Goal: Information Seeking & Learning: Learn about a topic

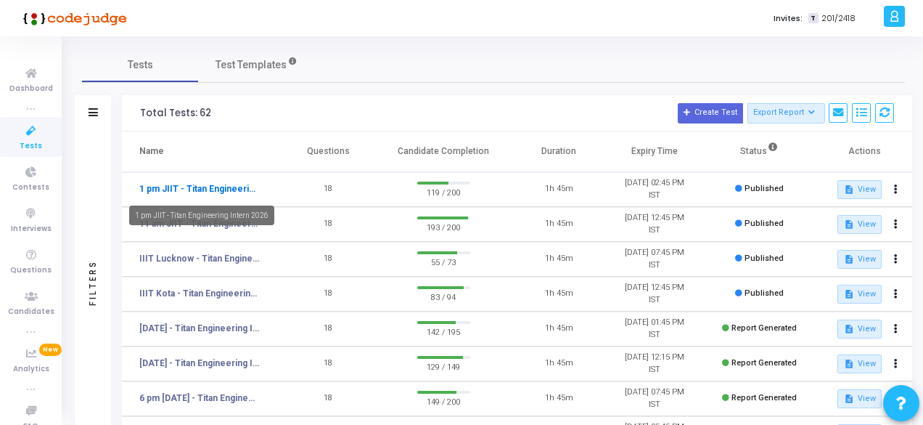
click at [215, 184] on link "1 pm JIIT - Titan Engineering Intern 2026" at bounding box center [199, 188] width 120 height 13
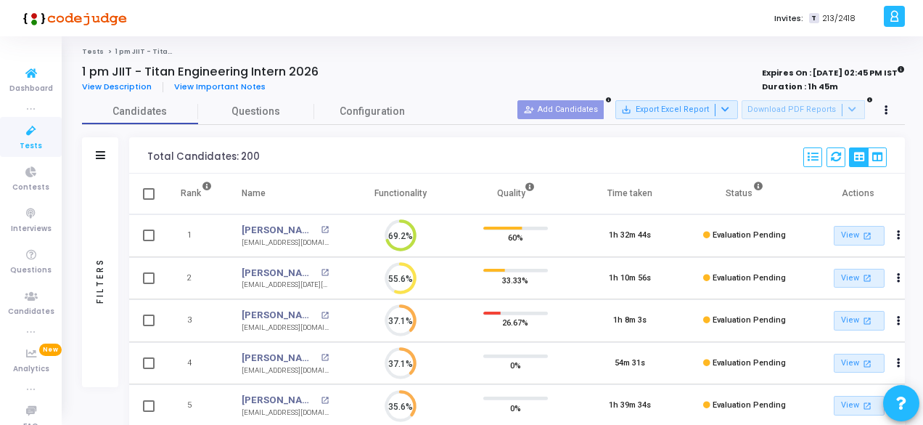
click at [30, 134] on icon at bounding box center [31, 131] width 30 height 18
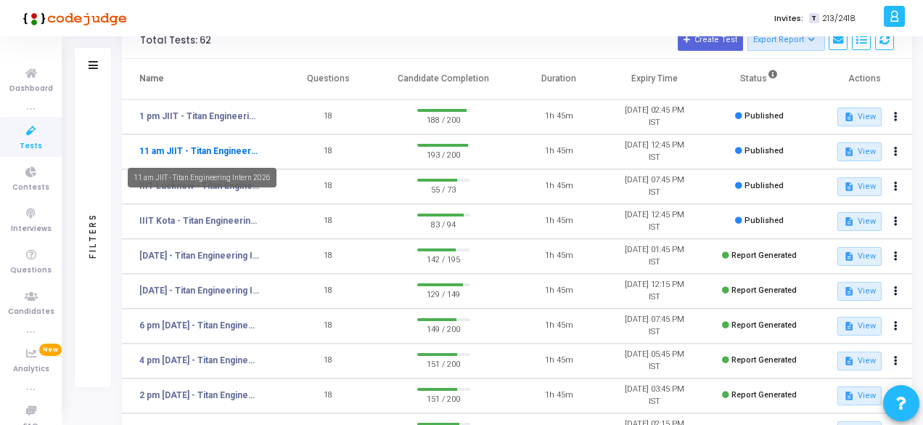
click at [171, 150] on link "11 am JIIT - Titan Engineering Intern 2026" at bounding box center [199, 150] width 120 height 13
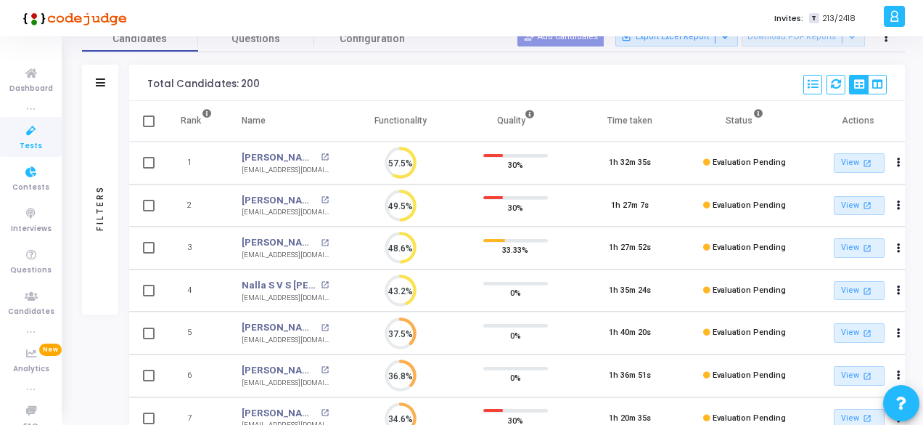
click at [27, 138] on icon at bounding box center [31, 131] width 30 height 18
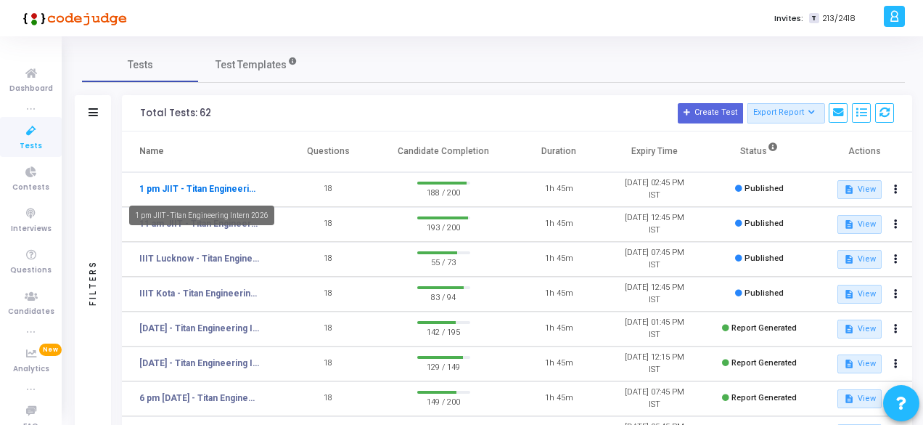
click at [195, 184] on link "1 pm JIIT - Titan Engineering Intern 2026" at bounding box center [199, 188] width 120 height 13
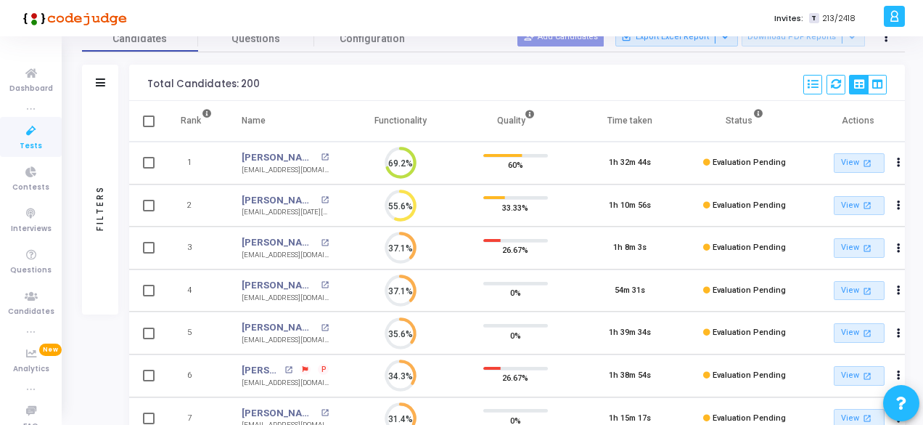
click at [33, 143] on span "Tests" at bounding box center [31, 146] width 23 height 12
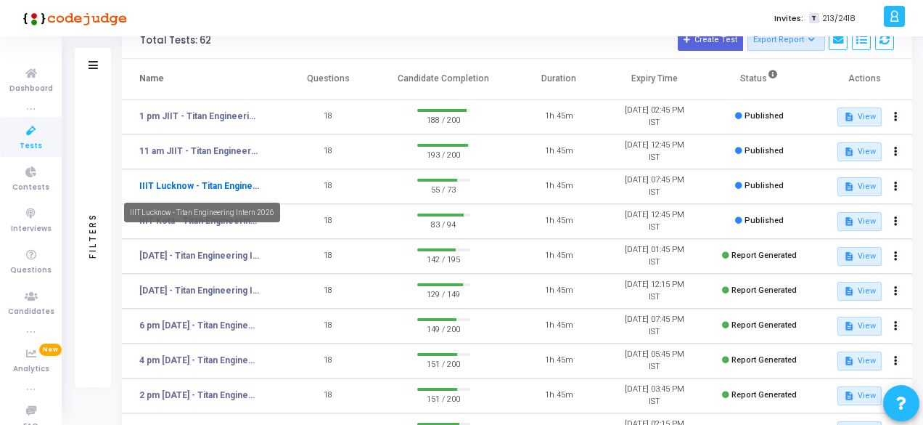
click at [195, 184] on link "IIIT Lucknow - Titan Engineering Intern 2026" at bounding box center [199, 185] width 120 height 13
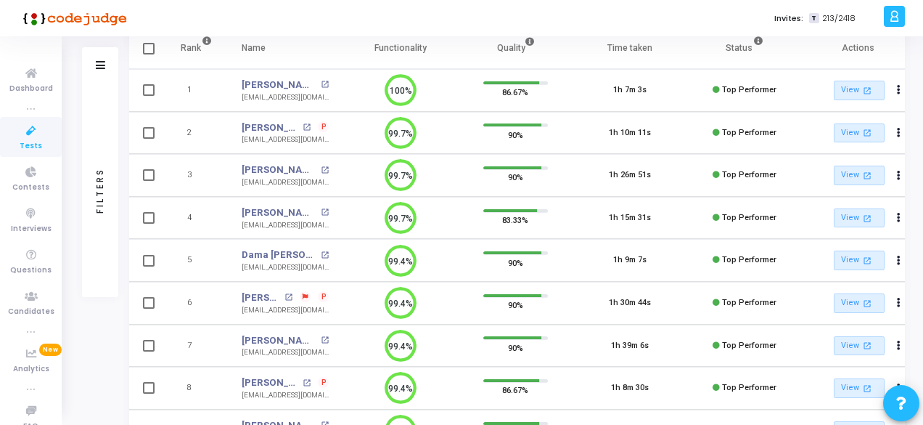
click at [28, 131] on icon at bounding box center [31, 131] width 30 height 18
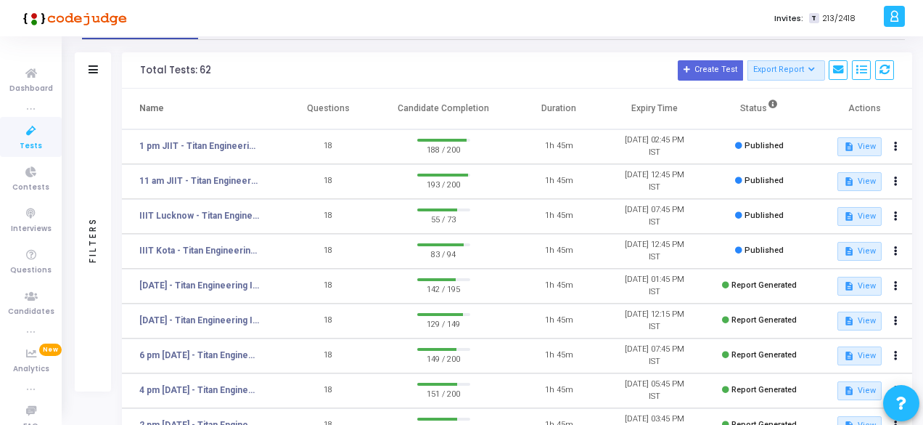
scroll to position [73, 0]
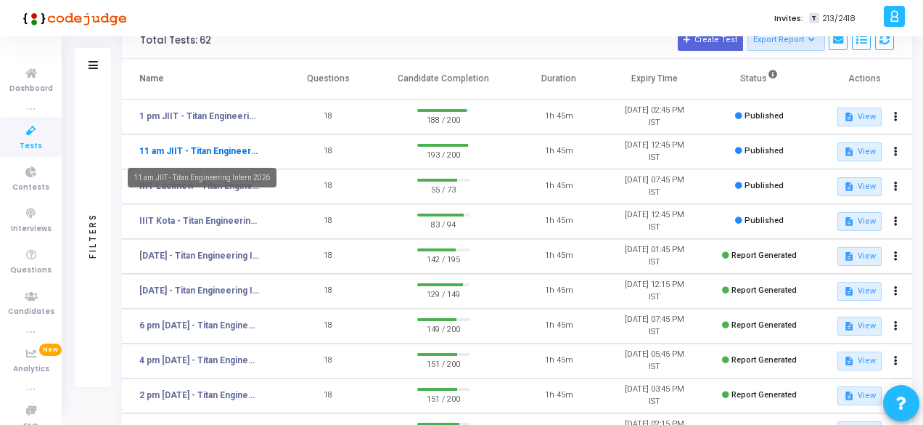
click at [229, 147] on link "11 am JIIT - Titan Engineering Intern 2026" at bounding box center [199, 150] width 120 height 13
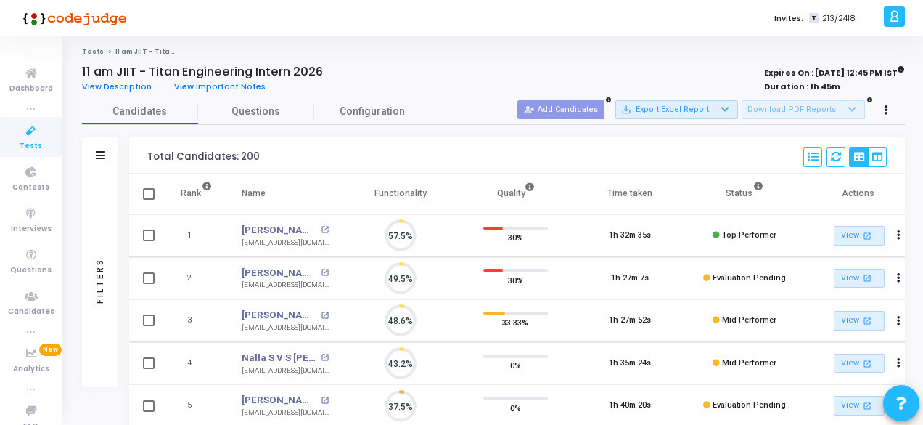
scroll to position [30, 36]
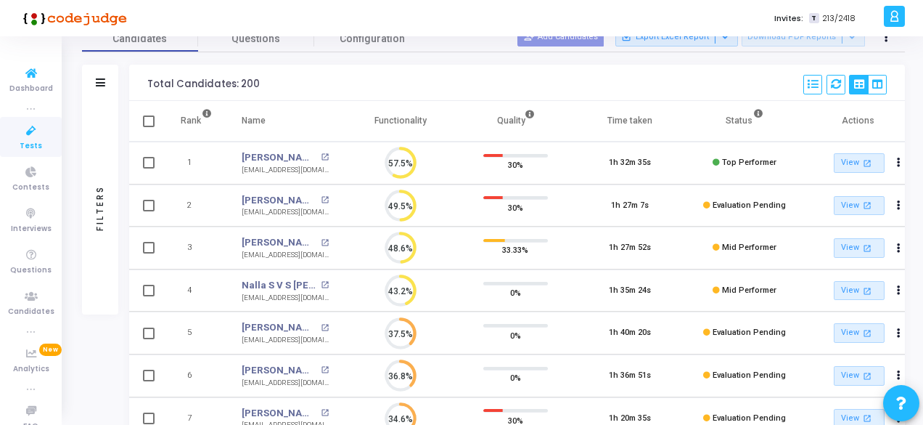
click at [30, 127] on icon at bounding box center [31, 131] width 30 height 18
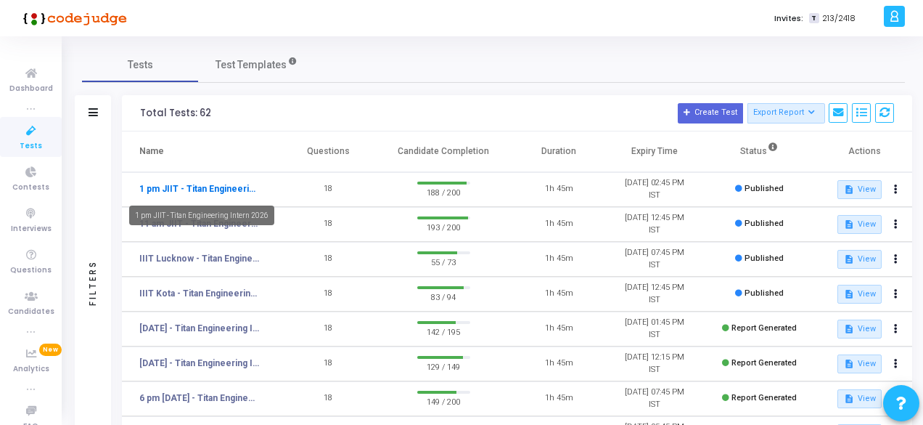
click at [223, 189] on link "1 pm JIIT - Titan Engineering Intern 2026" at bounding box center [199, 188] width 120 height 13
